Goal: Entertainment & Leisure: Consume media (video, audio)

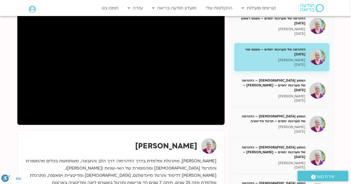
scroll to position [77, 0]
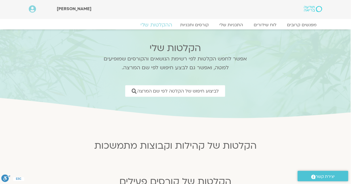
click at [159, 26] on link "ההקלטות שלי" at bounding box center [156, 25] width 45 height 6
click at [162, 26] on link "ההקלטות שלי" at bounding box center [156, 25] width 45 height 6
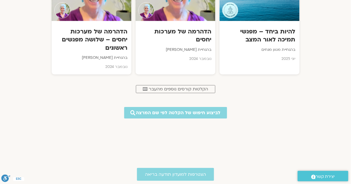
scroll to position [377, 0]
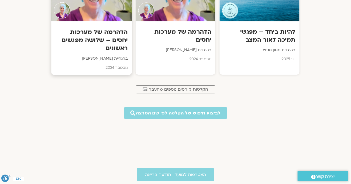
click at [112, 51] on h3 "הדהרמה של מערכות יחסים – שלושה מפגשים ראשונים" at bounding box center [91, 40] width 73 height 25
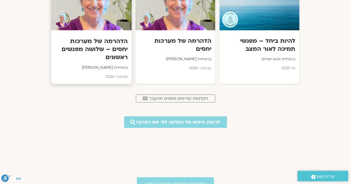
scroll to position [367, 0]
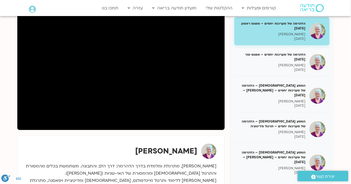
scroll to position [72, 0]
click at [221, 12] on link "ההקלטות שלי" at bounding box center [219, 8] width 32 height 10
click at [220, 7] on link "ההקלטות שלי" at bounding box center [219, 8] width 32 height 10
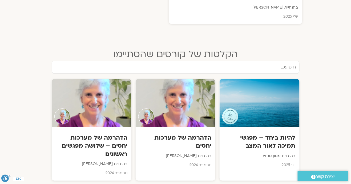
scroll to position [273, 0]
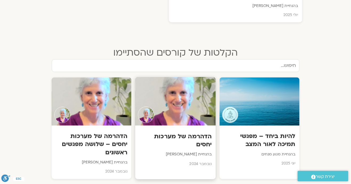
click at [199, 139] on h3 "הדהרמה של מערכות יחסים" at bounding box center [175, 140] width 73 height 16
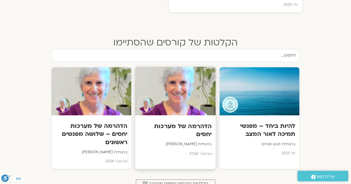
scroll to position [290, 0]
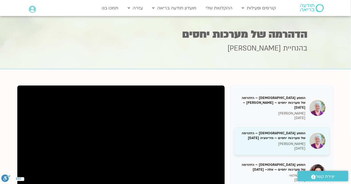
click at [318, 133] on img at bounding box center [318, 141] width 16 height 16
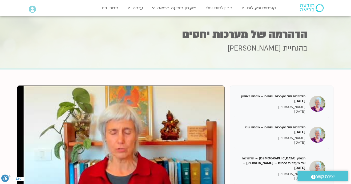
click at [334, 120] on div "הדהרמה של מערכות יחסים – מפגש ראשון 28/11/24 סנדיה בר קמה 28/11/2024 הדהרמה של …" at bounding box center [282, 178] width 104 height 187
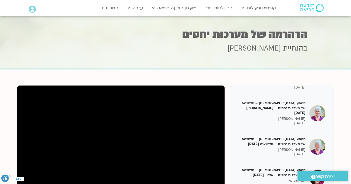
scroll to position [299, 0]
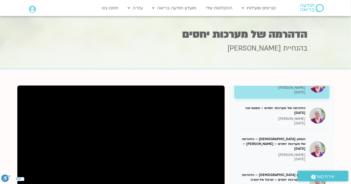
scroll to position [21, 0]
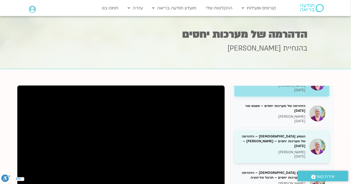
click at [285, 150] on p "[PERSON_NAME]" at bounding box center [271, 152] width 67 height 5
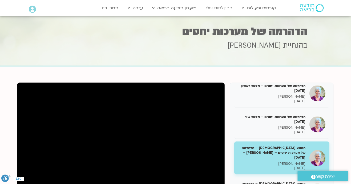
scroll to position [3, 0]
